Goal: Check status: Check status

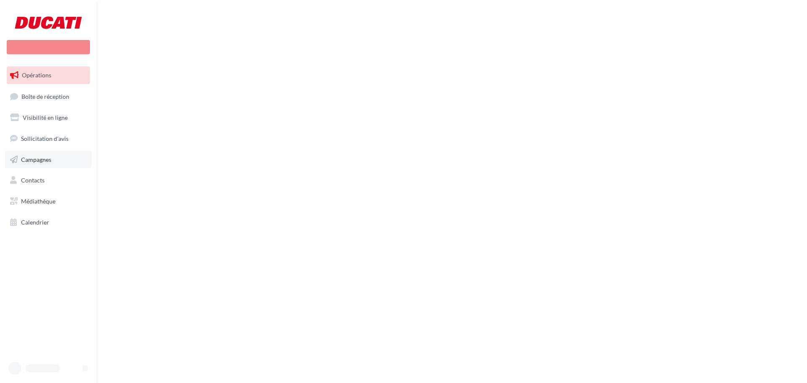
click at [79, 159] on link "Campagnes" at bounding box center [48, 160] width 87 height 18
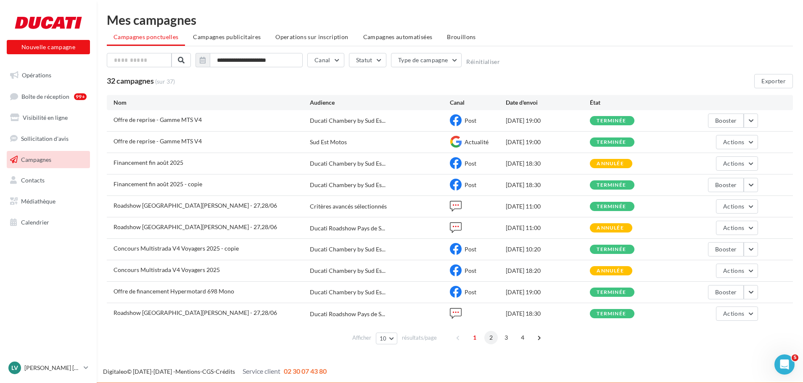
click at [488, 337] on span "2" at bounding box center [490, 337] width 13 height 13
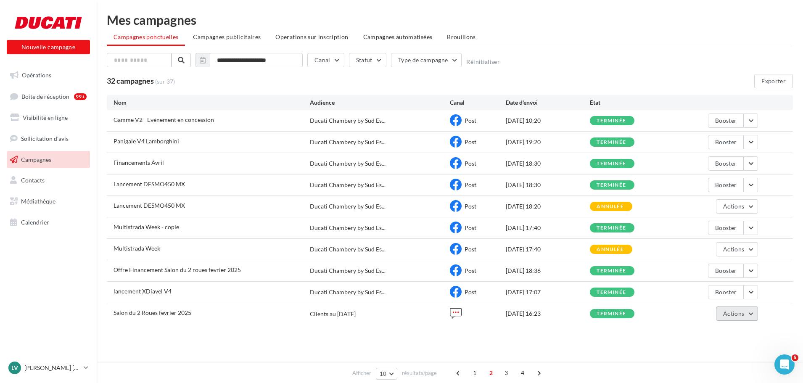
click at [732, 317] on span "Actions" at bounding box center [733, 313] width 21 height 7
click at [707, 231] on button "Voir les résultats" at bounding box center [711, 228] width 92 height 22
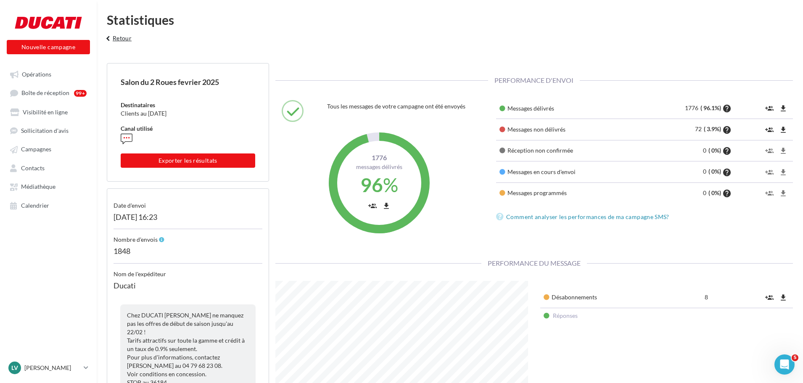
click at [126, 37] on button "keyboard_arrow_left Retour" at bounding box center [117, 41] width 35 height 17
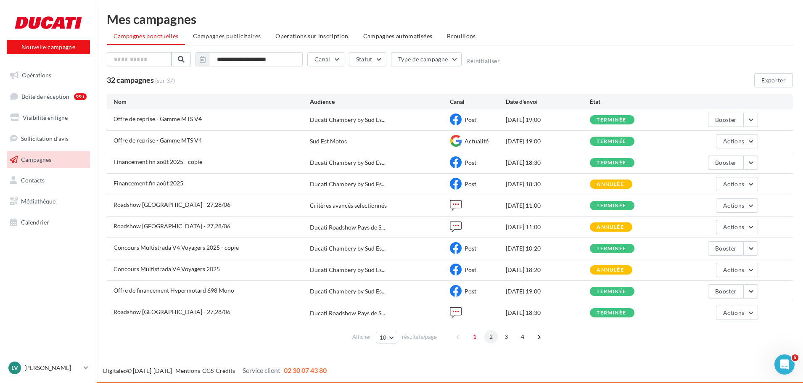
click at [493, 340] on span "2" at bounding box center [490, 336] width 13 height 13
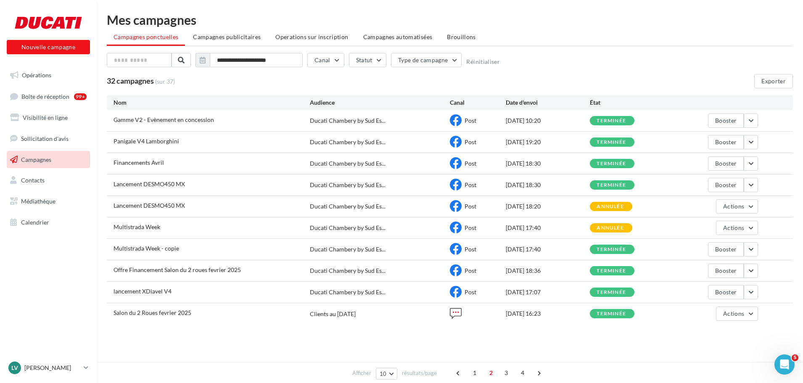
scroll to position [1, 0]
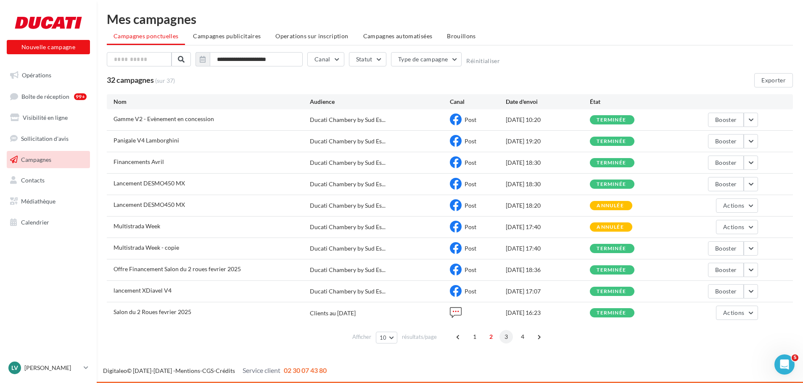
click at [504, 338] on span "3" at bounding box center [505, 336] width 13 height 13
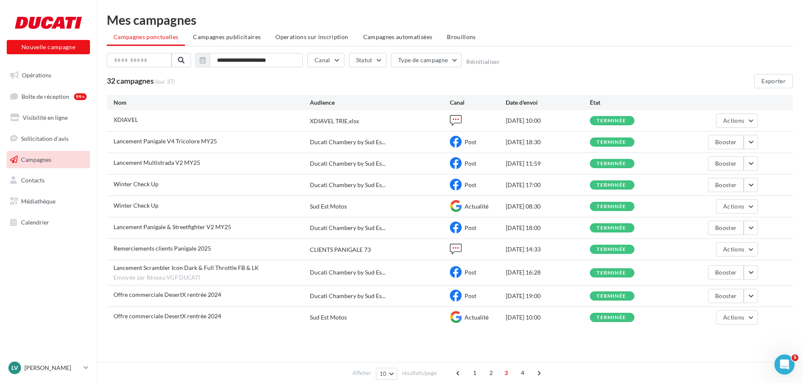
click at [524, 99] on div "Date d'envoi" at bounding box center [548, 102] width 84 height 8
click at [562, 77] on div "32 campagnes (sur 37) Exporter" at bounding box center [450, 81] width 686 height 14
drag, startPoint x: 617, startPoint y: 361, endPoint x: 536, endPoint y: 361, distance: 81.1
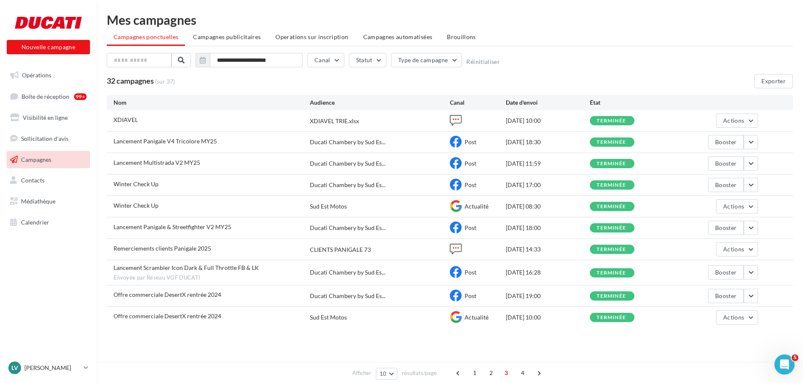
click at [617, 361] on div "**********" at bounding box center [450, 182] width 706 height 365
click at [489, 373] on span "2" at bounding box center [490, 372] width 13 height 13
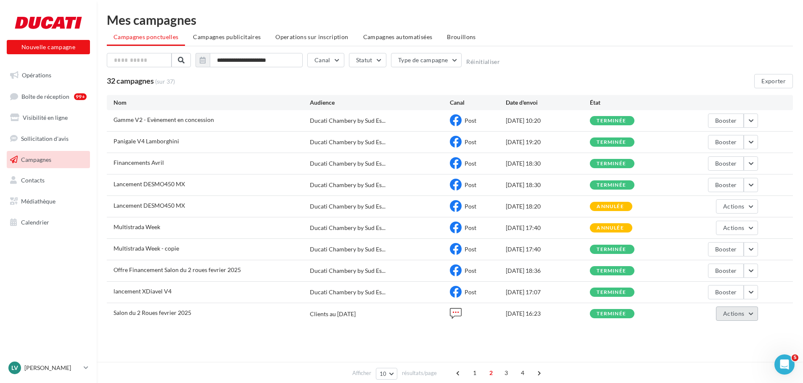
click at [729, 312] on span "Actions" at bounding box center [733, 313] width 21 height 7
click at [708, 227] on button "Voir les résultats" at bounding box center [711, 228] width 92 height 22
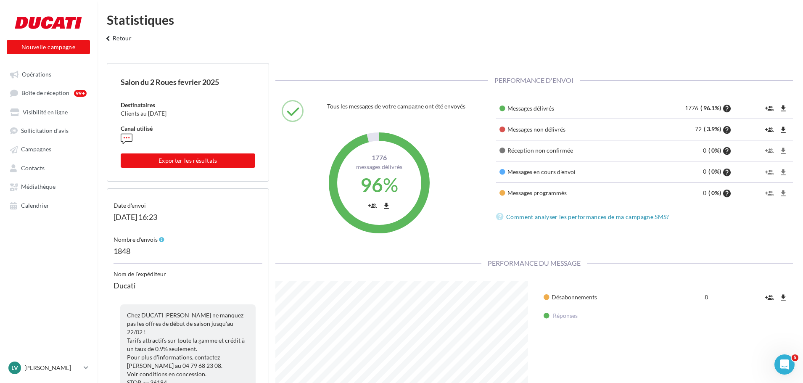
click at [126, 37] on button "keyboard_arrow_left Retour" at bounding box center [117, 41] width 35 height 17
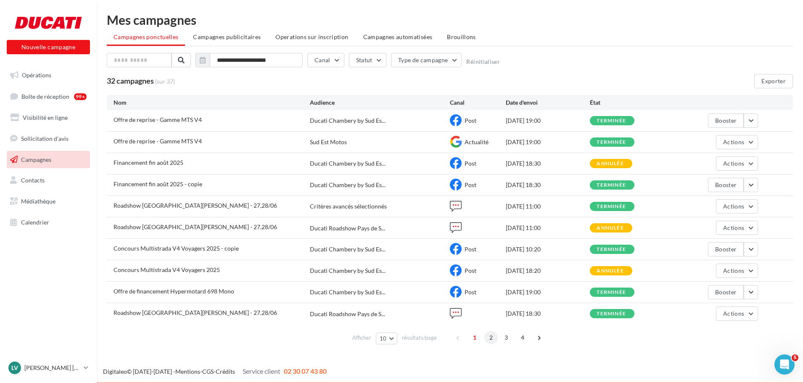
click at [488, 339] on span "2" at bounding box center [490, 337] width 13 height 13
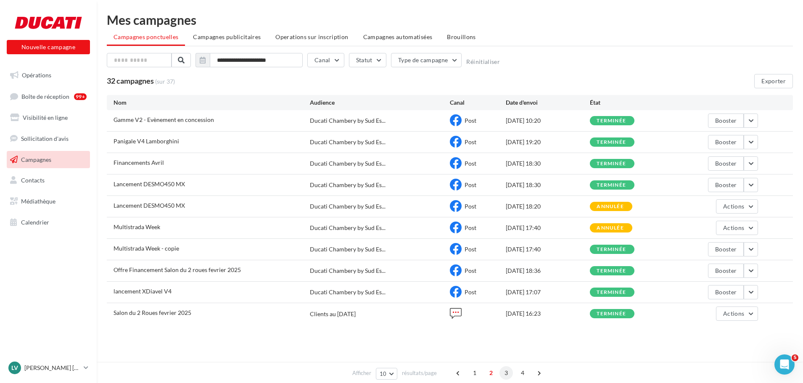
click at [505, 375] on span "3" at bounding box center [505, 372] width 13 height 13
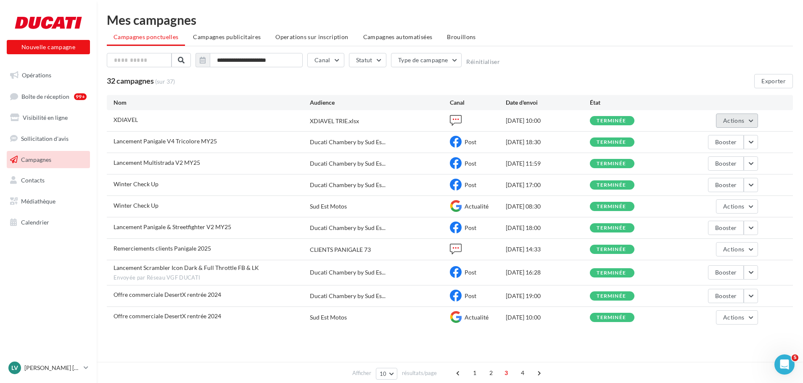
click at [747, 120] on button "Actions" at bounding box center [737, 120] width 42 height 14
click at [711, 137] on button "Voir les résultats" at bounding box center [711, 140] width 92 height 22
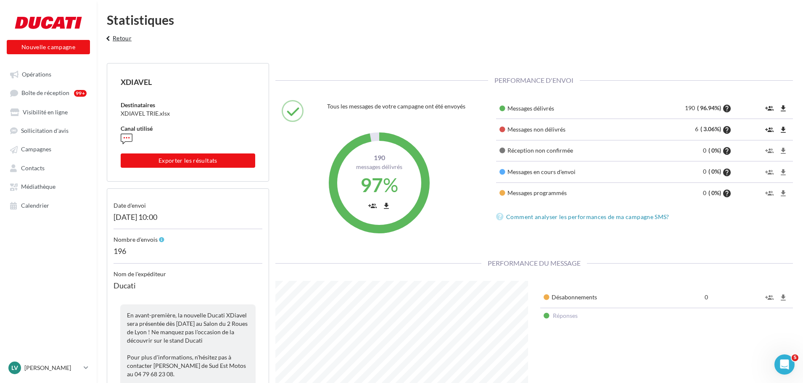
click at [114, 40] on button "keyboard_arrow_left Retour" at bounding box center [117, 41] width 35 height 17
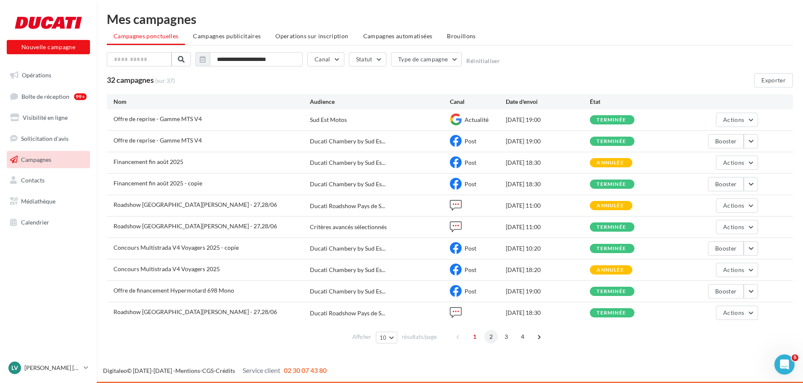
click at [491, 338] on span "2" at bounding box center [490, 336] width 13 height 13
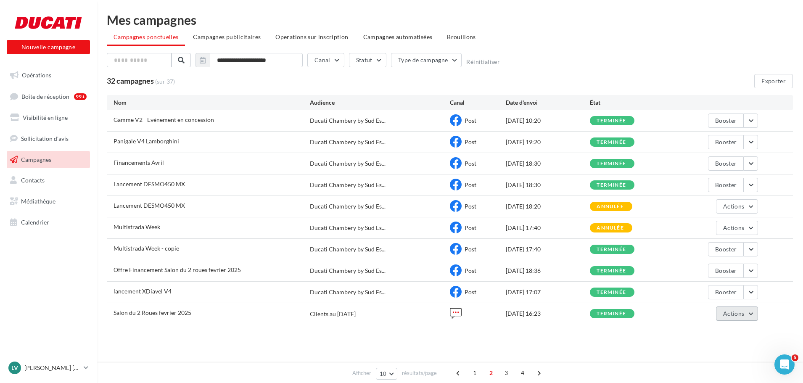
click at [731, 313] on span "Actions" at bounding box center [733, 313] width 21 height 7
click at [708, 231] on button "Voir les résultats" at bounding box center [711, 228] width 92 height 22
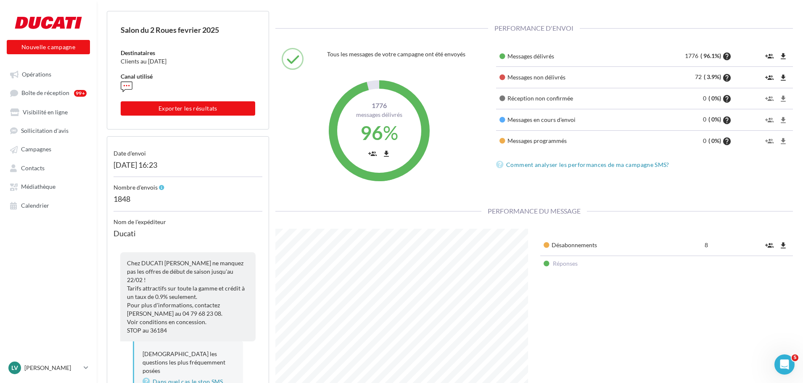
scroll to position [32, 0]
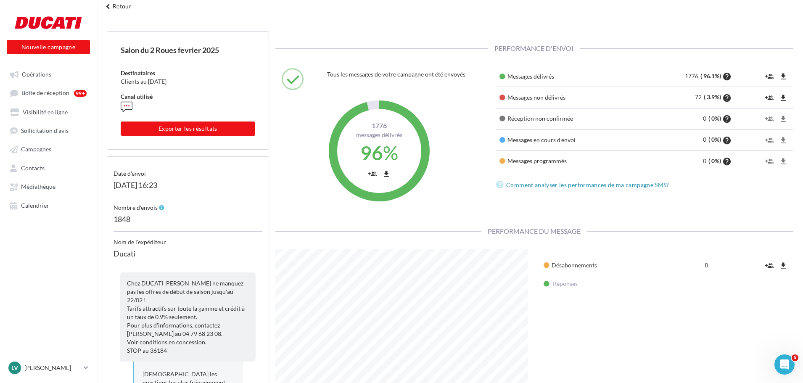
click at [127, 11] on button "keyboard_arrow_left Retour" at bounding box center [117, 9] width 35 height 17
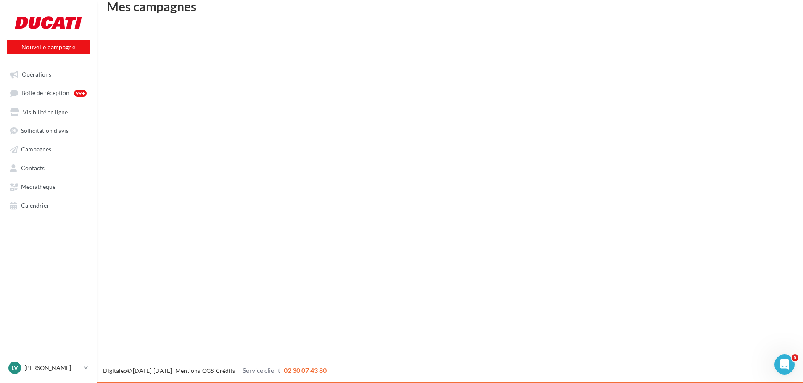
scroll to position [13, 0]
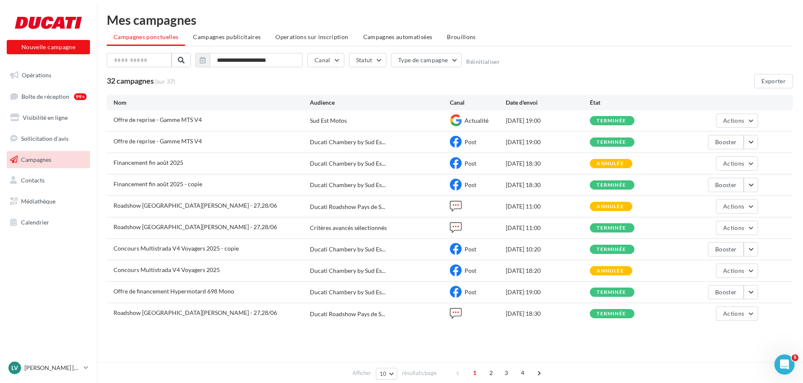
scroll to position [1, 0]
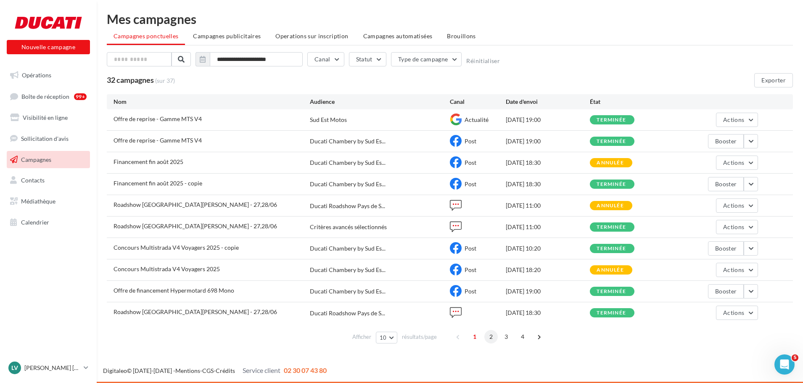
click at [490, 335] on span "2" at bounding box center [490, 336] width 13 height 13
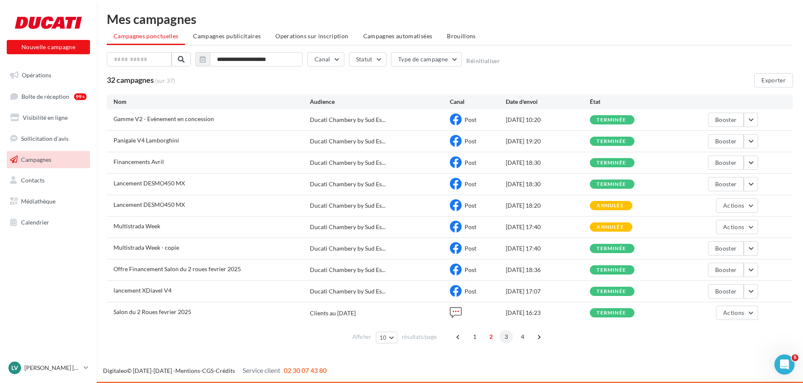
click at [506, 340] on span "3" at bounding box center [505, 336] width 13 height 13
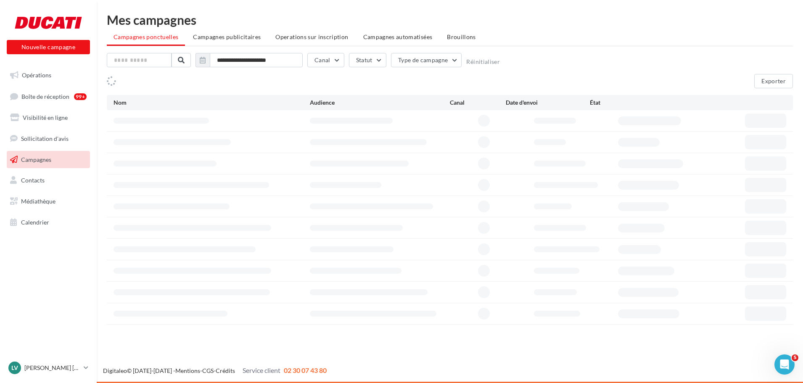
scroll to position [0, 0]
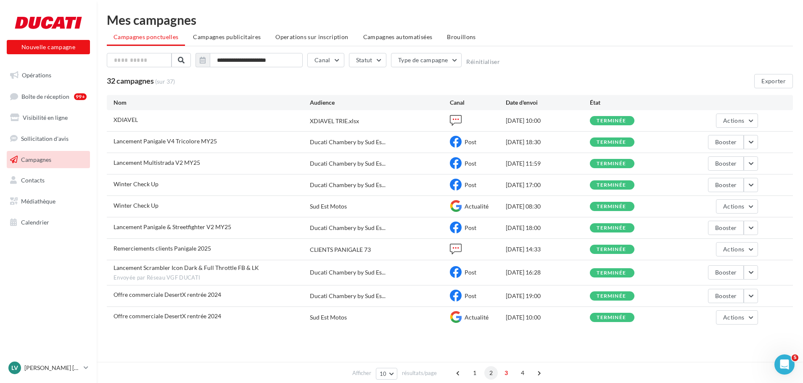
drag, startPoint x: 492, startPoint y: 374, endPoint x: 491, endPoint y: 379, distance: 5.7
click at [491, 379] on span "2" at bounding box center [490, 372] width 13 height 13
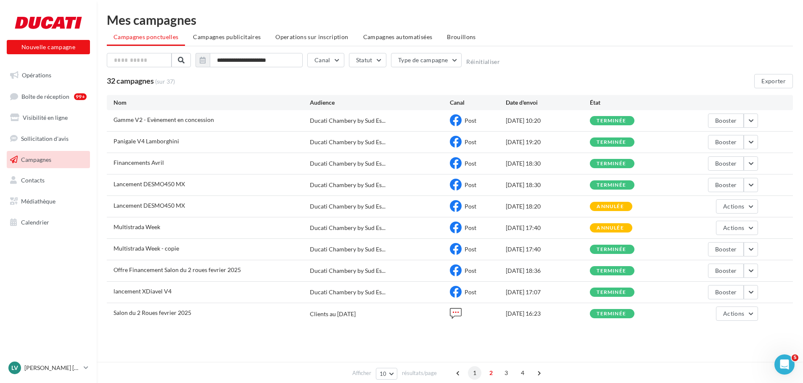
click at [475, 370] on span "1" at bounding box center [474, 372] width 13 height 13
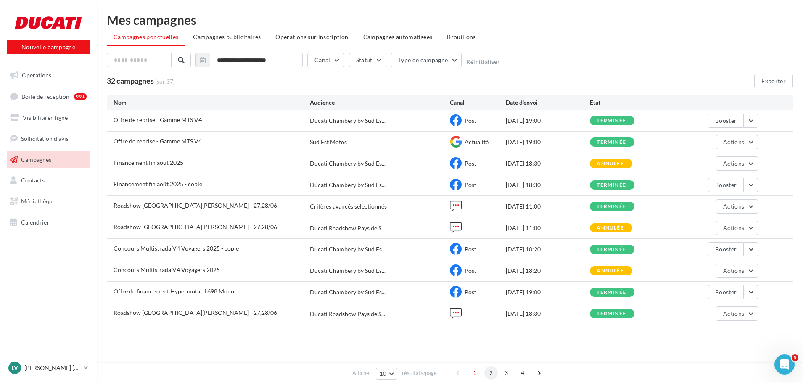
click at [486, 374] on span "2" at bounding box center [490, 372] width 13 height 13
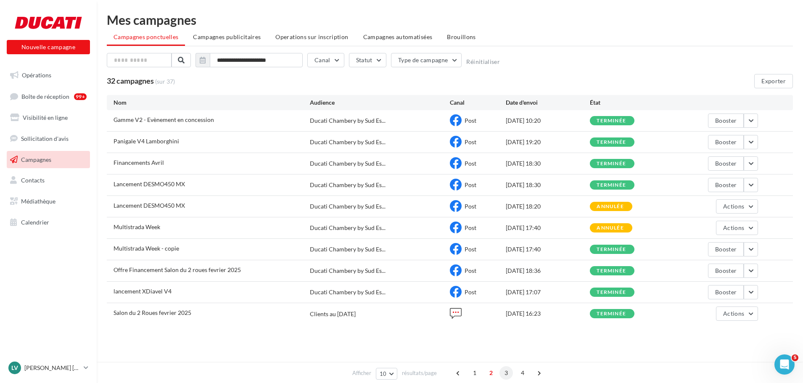
click at [500, 374] on span "3" at bounding box center [505, 372] width 13 height 13
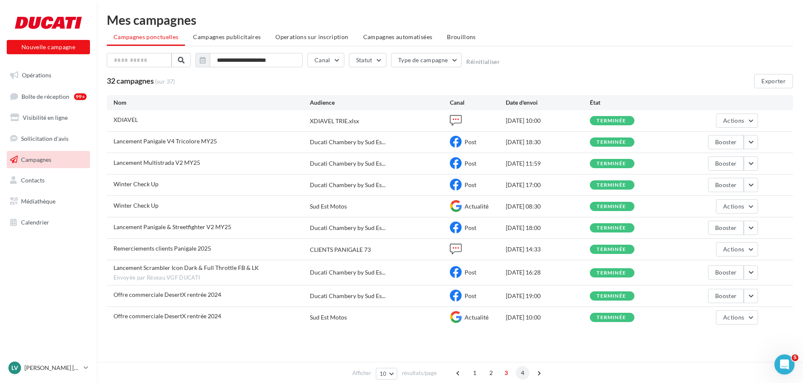
click at [520, 374] on span "4" at bounding box center [522, 372] width 13 height 13
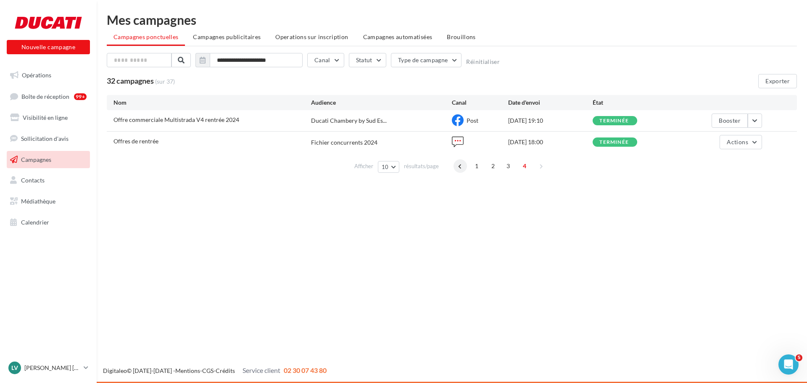
click at [465, 169] on span at bounding box center [460, 165] width 13 height 13
